Goal: Task Accomplishment & Management: Complete application form

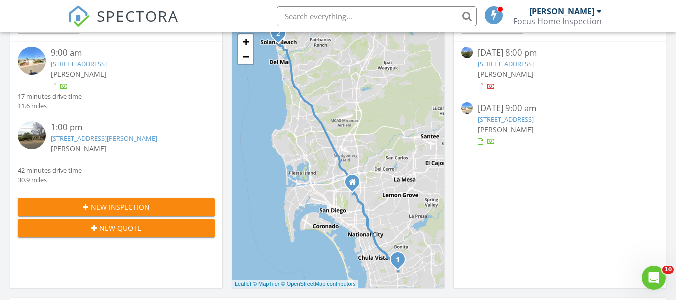
scroll to position [150, 0]
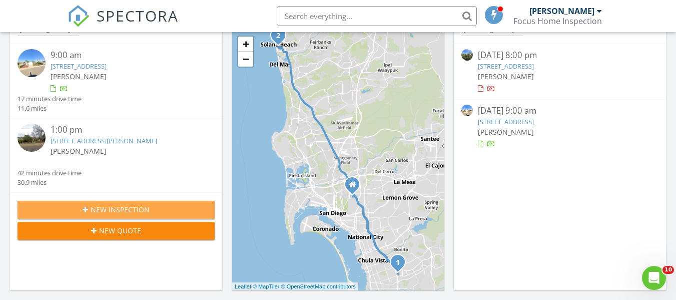
click at [112, 209] on span "New Inspection" at bounding box center [120, 209] width 59 height 11
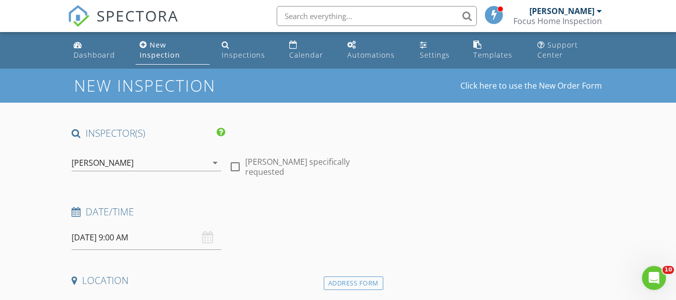
click at [205, 238] on div "08/29/2025 9:00 AM" at bounding box center [147, 237] width 150 height 25
click at [89, 237] on input "08/29/2025 9:00 AM" at bounding box center [147, 237] width 150 height 25
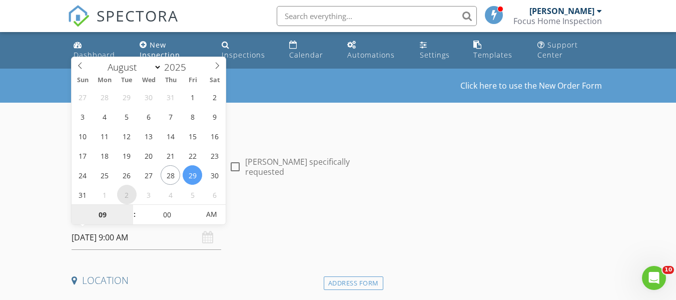
select select "8"
click at [211, 216] on span "PM" at bounding box center [212, 214] width 28 height 20
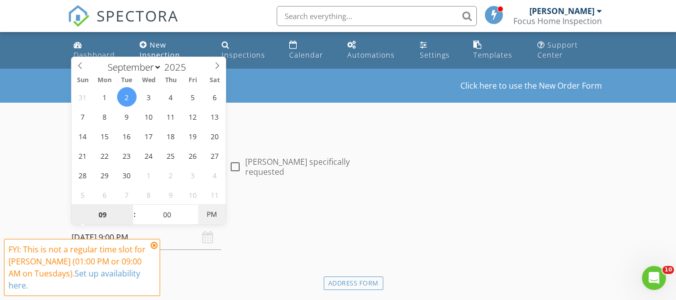
type input "[DATE] 9:00 AM"
click at [212, 217] on span "AM" at bounding box center [212, 214] width 28 height 20
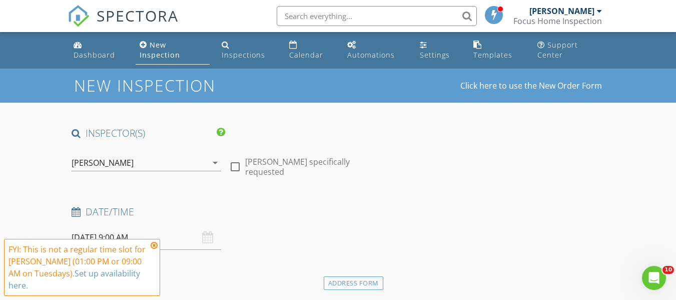
click at [155, 245] on icon at bounding box center [154, 245] width 7 height 8
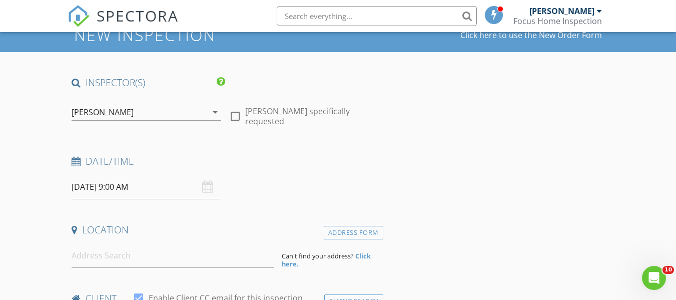
scroll to position [100, 0]
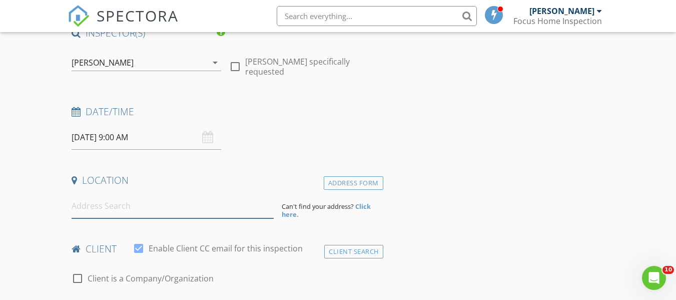
click at [88, 206] on input at bounding box center [173, 206] width 202 height 25
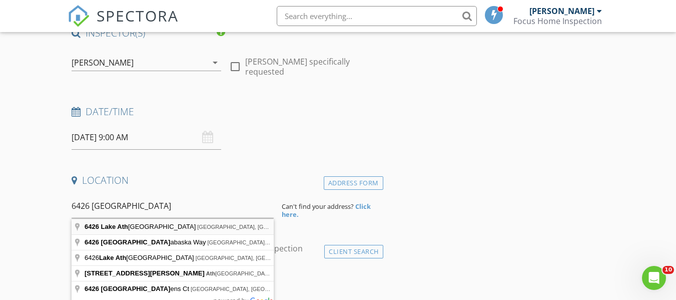
type input "6426 Lake Athabaska Place, San Diego, CA, USA"
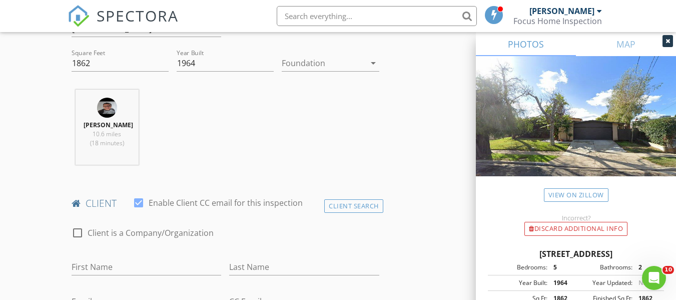
scroll to position [400, 0]
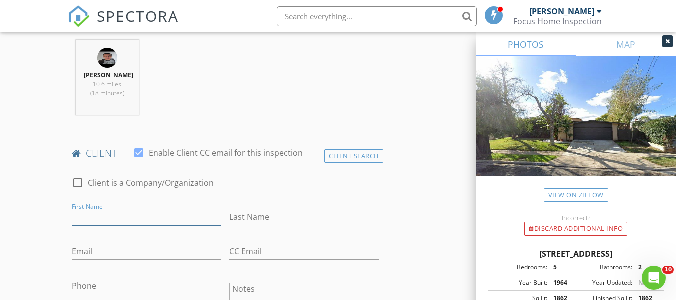
click at [122, 223] on input "First Name" at bounding box center [147, 217] width 150 height 17
type input "[PERSON_NAME]"
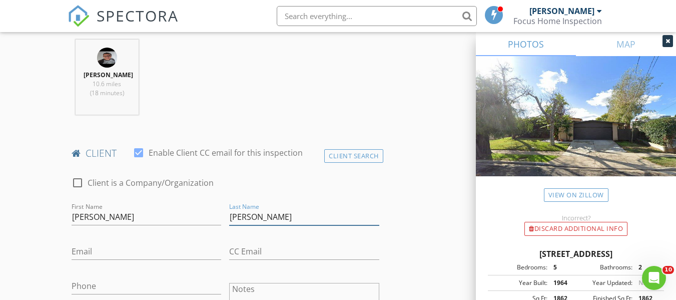
type input "[PERSON_NAME]"
click at [123, 258] on input "Email" at bounding box center [147, 251] width 150 height 17
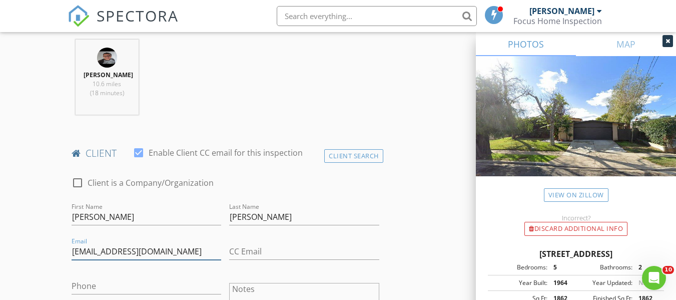
scroll to position [500, 0]
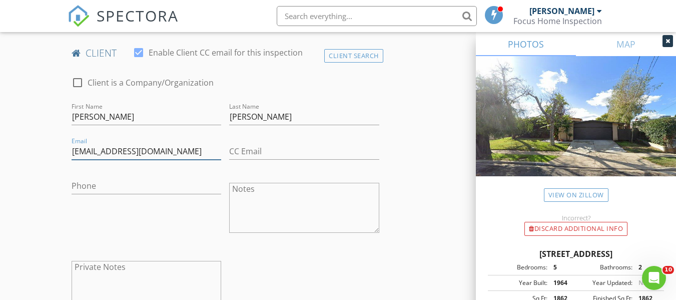
type input "freemanlaila@gmail.com"
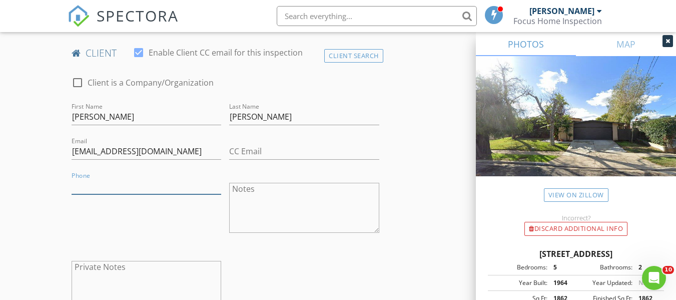
click at [84, 194] on input "Phone" at bounding box center [147, 186] width 150 height 17
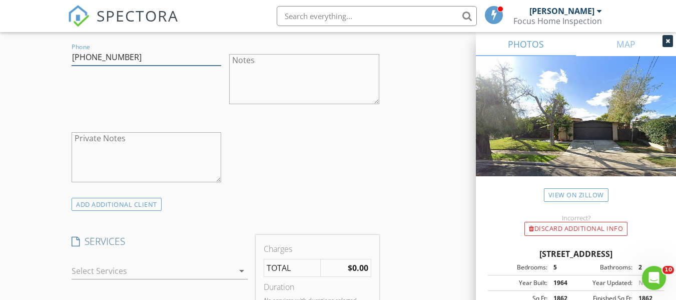
scroll to position [650, 0]
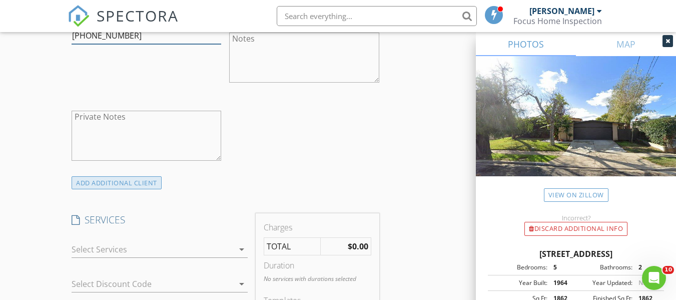
type input "[PHONE_NUMBER]"
click at [145, 189] on div "ADD ADDITIONAL client" at bounding box center [117, 183] width 90 height 14
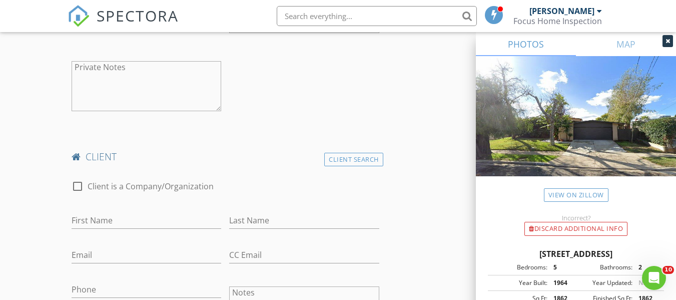
scroll to position [700, 0]
click at [110, 228] on input "First Name" at bounding box center [147, 220] width 150 height 17
type input "[PERSON_NAME]"
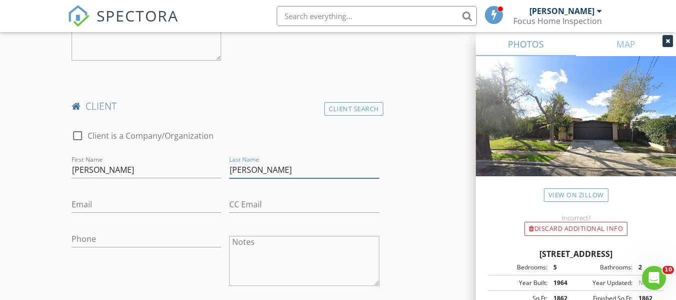
type input "[PERSON_NAME]"
drag, startPoint x: 92, startPoint y: 246, endPoint x: 82, endPoint y: 257, distance: 14.9
click at [93, 246] on input "Phone" at bounding box center [147, 239] width 150 height 17
click at [78, 210] on input "Email" at bounding box center [147, 204] width 150 height 17
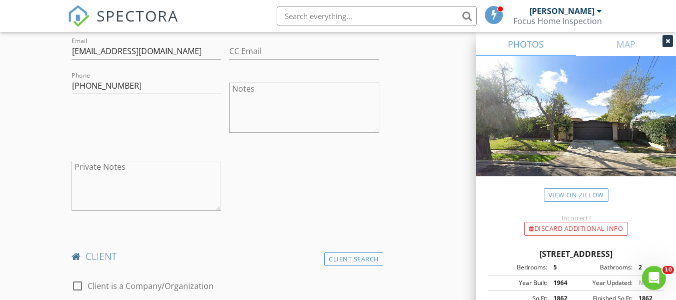
scroll to position [500, 0]
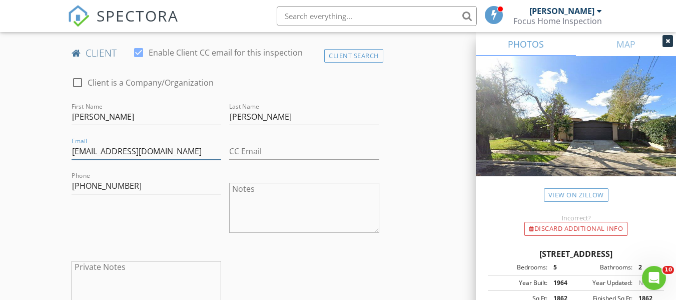
click at [103, 160] on input "freemanlaila@gmail.com" at bounding box center [147, 151] width 150 height 17
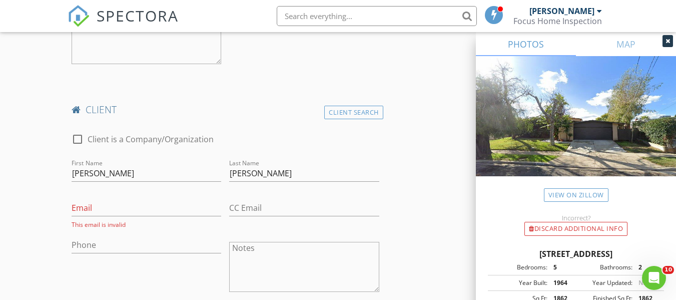
scroll to position [750, 0]
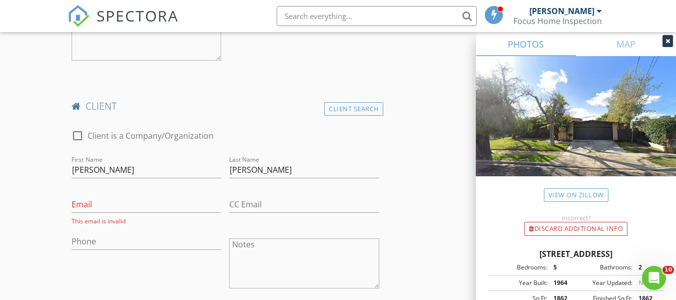
type input "[EMAIL_ADDRESS][DOMAIN_NAME]"
click at [76, 210] on input "Email" at bounding box center [147, 204] width 150 height 17
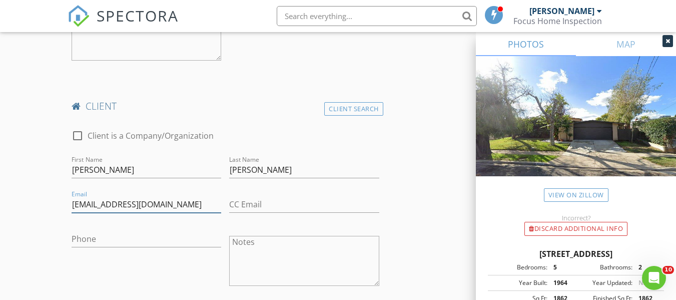
type input "[EMAIL_ADDRESS][DOMAIN_NAME]"
drag, startPoint x: 91, startPoint y: 250, endPoint x: 88, endPoint y: 246, distance: 5.2
click at [88, 247] on input "Phone" at bounding box center [147, 239] width 150 height 17
type input "6"
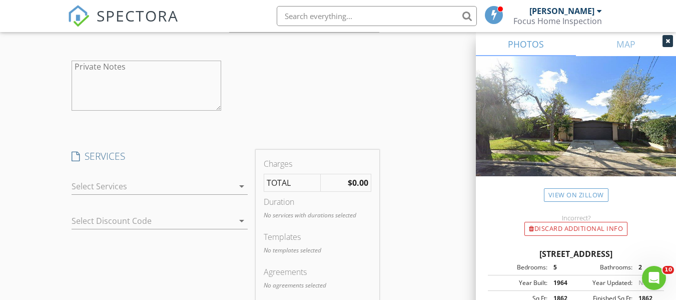
scroll to position [1051, 0]
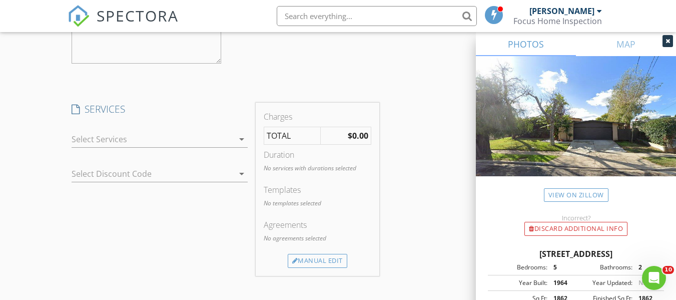
type input "[PHONE_NUMBER]"
click at [239, 145] on icon "arrow_drop_down" at bounding box center [242, 139] width 12 height 12
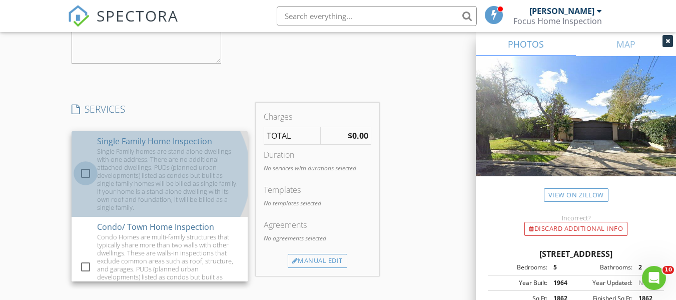
click at [87, 182] on div at bounding box center [85, 173] width 17 height 17
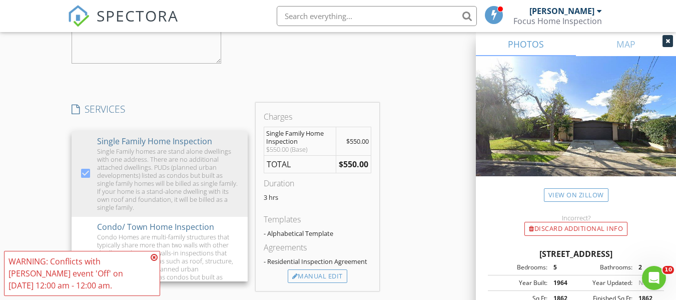
click at [155, 259] on icon at bounding box center [154, 257] width 7 height 8
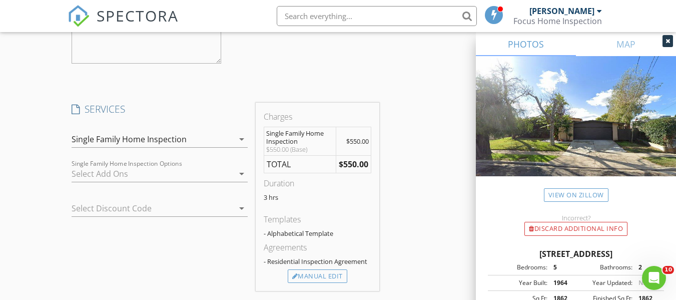
click at [242, 180] on icon "arrow_drop_down" at bounding box center [242, 174] width 12 height 12
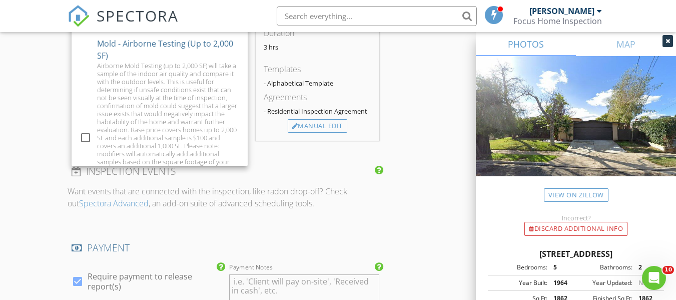
scroll to position [260, 0]
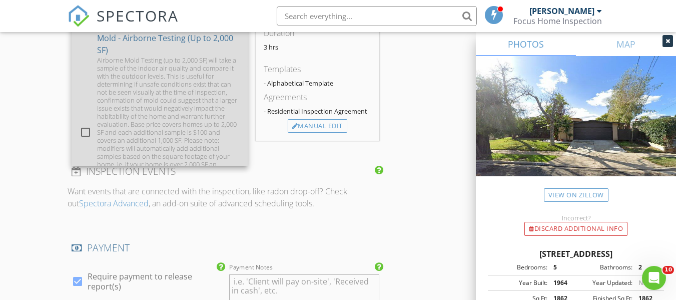
click at [84, 140] on div at bounding box center [85, 132] width 17 height 17
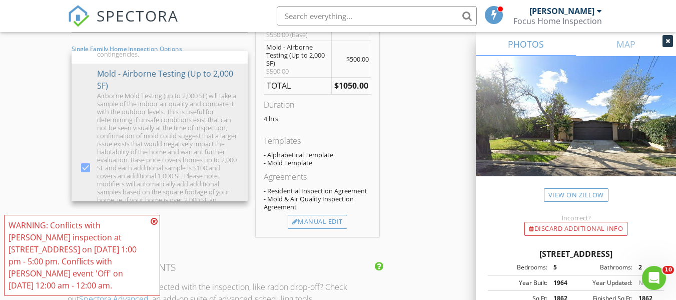
scroll to position [1101, 0]
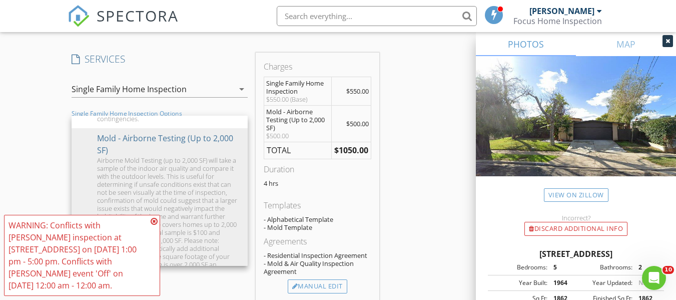
click at [154, 222] on icon at bounding box center [154, 221] width 7 height 8
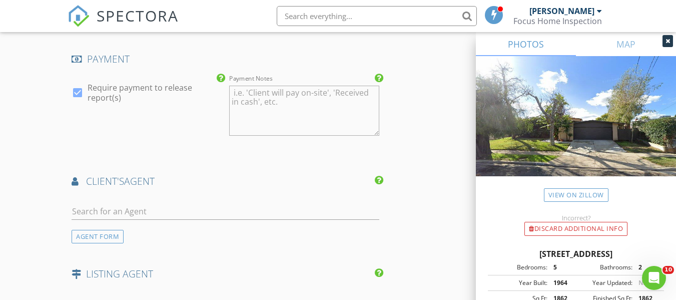
scroll to position [1451, 0]
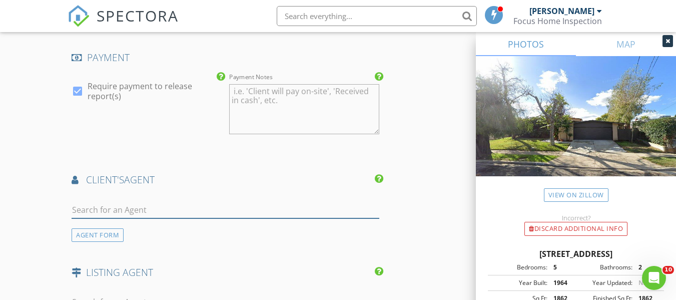
click at [117, 218] on input "text" at bounding box center [225, 210] width 307 height 17
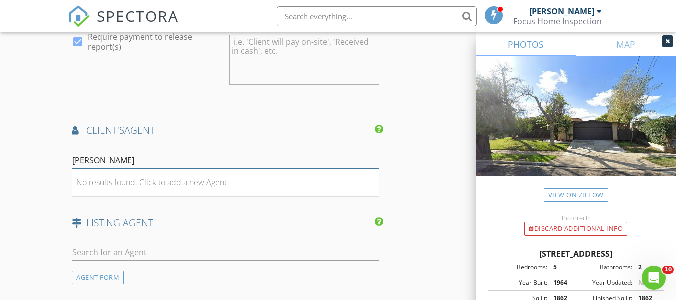
scroll to position [1501, 0]
drag, startPoint x: 144, startPoint y: 169, endPoint x: 71, endPoint y: 177, distance: 73.4
click at [71, 177] on div "Pedro Carabantes No results found. Click to add a new Agent AGENT FORM" at bounding box center [225, 168] width 315 height 48
type input "[PERSON_NAME]"
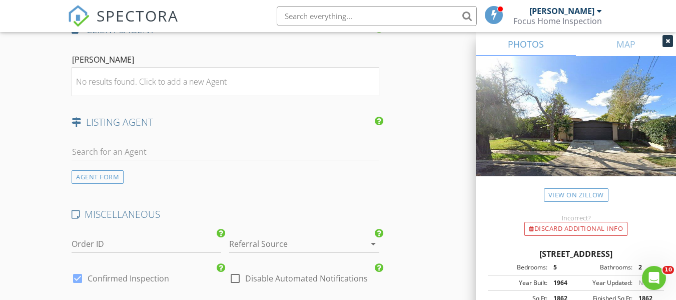
scroll to position [1551, 0]
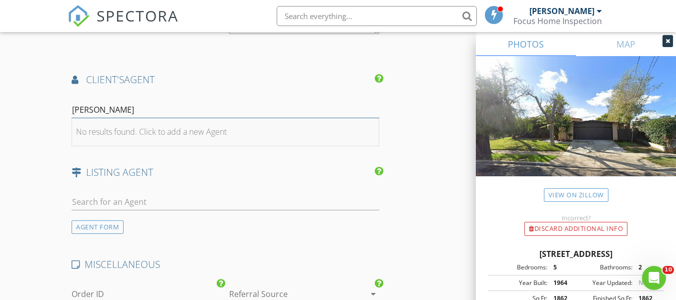
drag, startPoint x: 148, startPoint y: 120, endPoint x: 139, endPoint y: 132, distance: 15.4
click at [148, 118] on input "[PERSON_NAME]" at bounding box center [225, 110] width 307 height 17
click at [127, 138] on div "No results found. Click to add a new Agent" at bounding box center [151, 132] width 151 height 12
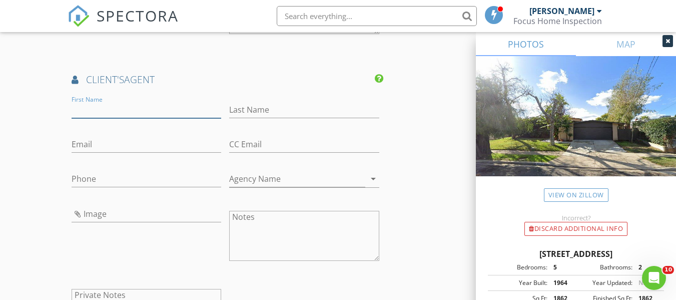
click at [102, 118] on input "First Name" at bounding box center [147, 110] width 150 height 17
type input "[PERSON_NAME]"
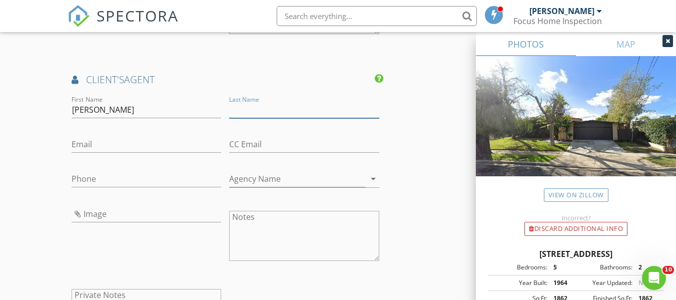
click at [240, 118] on input "Last Name" at bounding box center [304, 110] width 150 height 17
paste input "[PERSON_NAME]"
type input "[PERSON_NAME]"
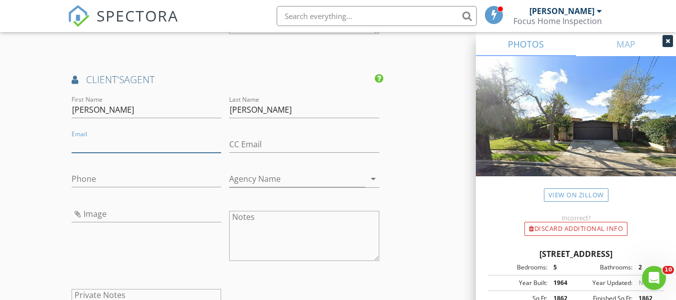
click at [86, 152] on input "Email" at bounding box center [147, 144] width 150 height 17
paste input "[PERSON_NAME]"
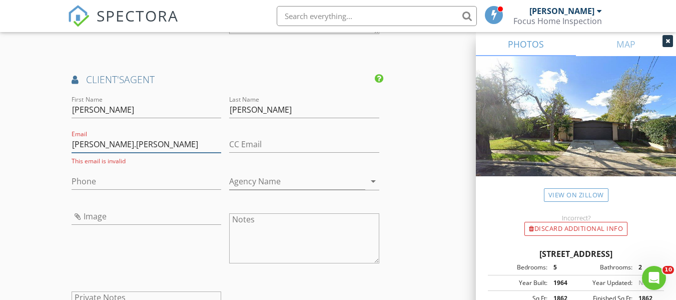
click at [102, 153] on input "pedro.Carabantes" at bounding box center [147, 144] width 150 height 17
click at [144, 151] on input "pedro.carabantes" at bounding box center [147, 144] width 150 height 17
type input "[PERSON_NAME][EMAIL_ADDRESS][PERSON_NAME][DOMAIN_NAME]"
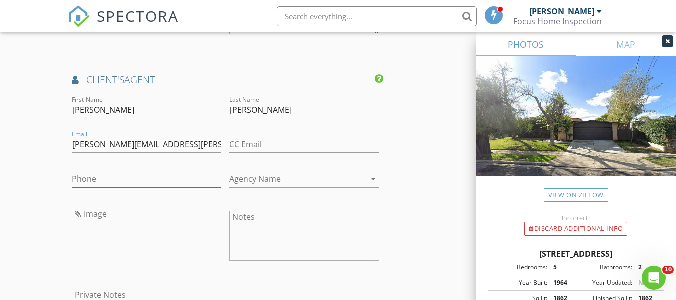
click at [109, 187] on input "Phone" at bounding box center [147, 179] width 150 height 17
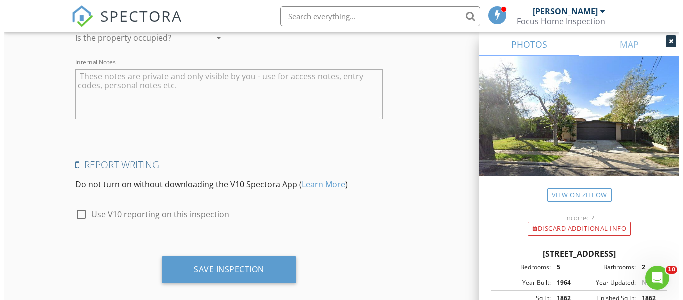
scroll to position [2126, 0]
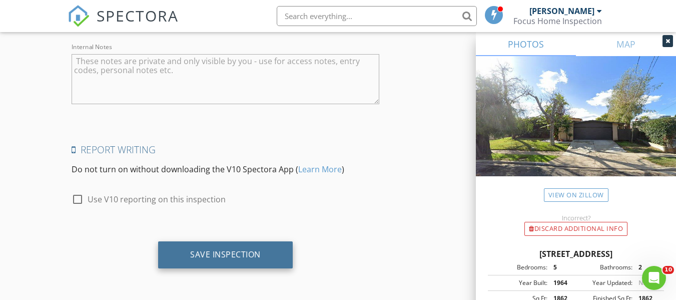
type input "[PHONE_NUMBER]"
click at [221, 255] on div "Save Inspection" at bounding box center [225, 254] width 71 height 10
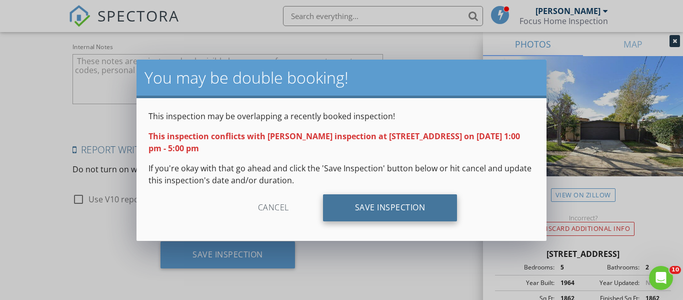
click at [360, 207] on div "Save Inspection" at bounding box center [390, 207] width 135 height 27
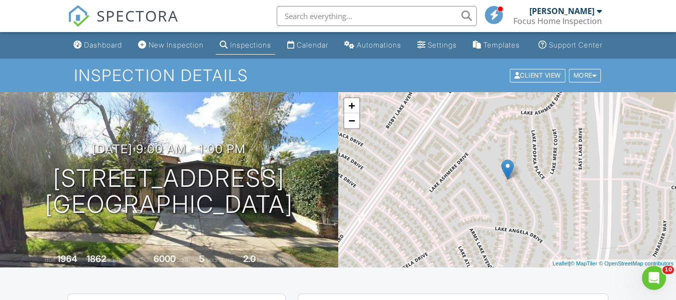
click at [297, 49] on div "Calendar" at bounding box center [313, 45] width 32 height 9
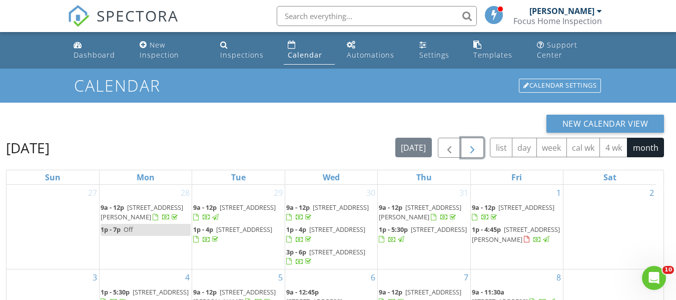
click at [472, 152] on span "button" at bounding box center [472, 148] width 12 height 12
